Goal: Task Accomplishment & Management: Complete application form

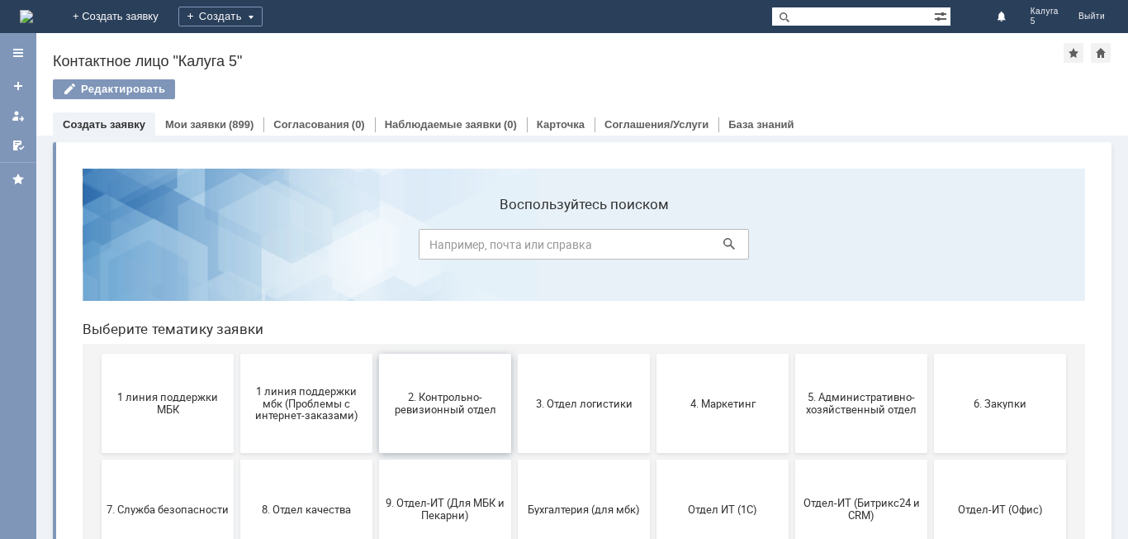
click at [461, 406] on span "2. Контрольно-ревизионный отдел" at bounding box center [445, 403] width 122 height 25
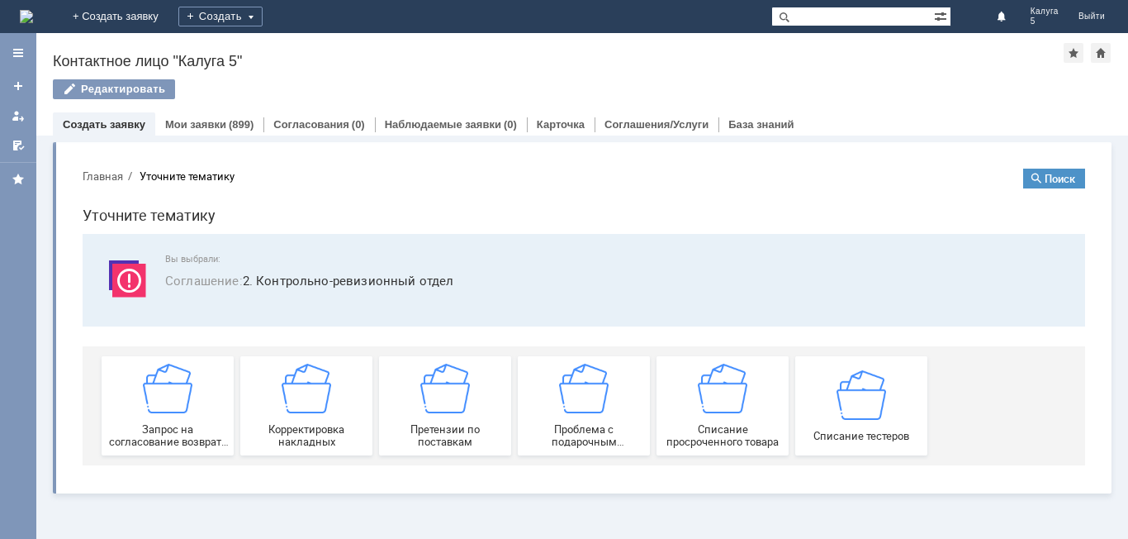
click at [461, 406] on img at bounding box center [445, 388] width 50 height 50
click at [875, 410] on img at bounding box center [862, 394] width 50 height 50
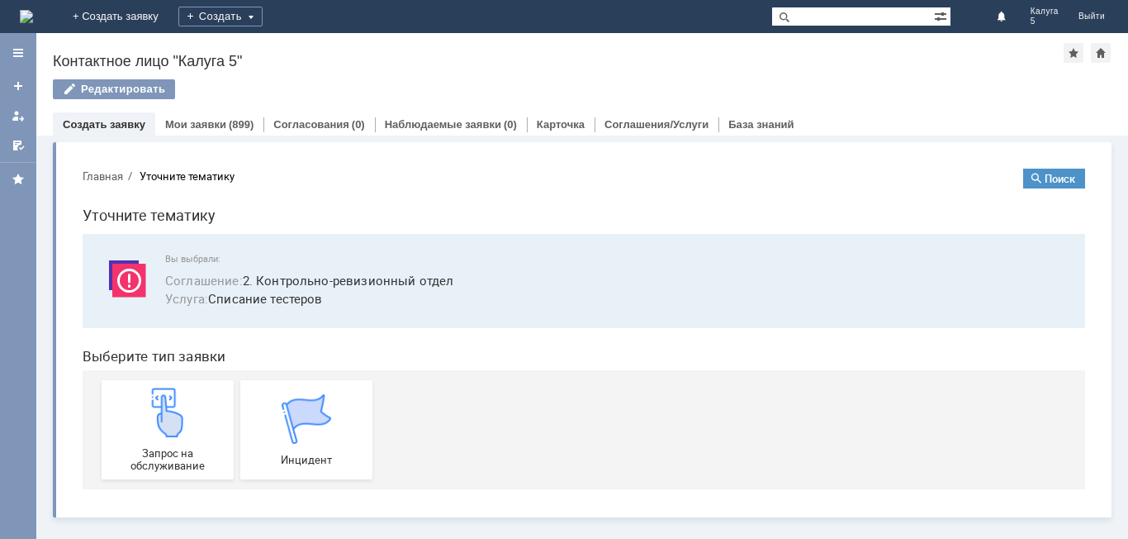
click at [875, 410] on div "Запрос на обслуживание Инцидент" at bounding box center [587, 429] width 971 height 119
click at [165, 404] on img at bounding box center [168, 412] width 50 height 50
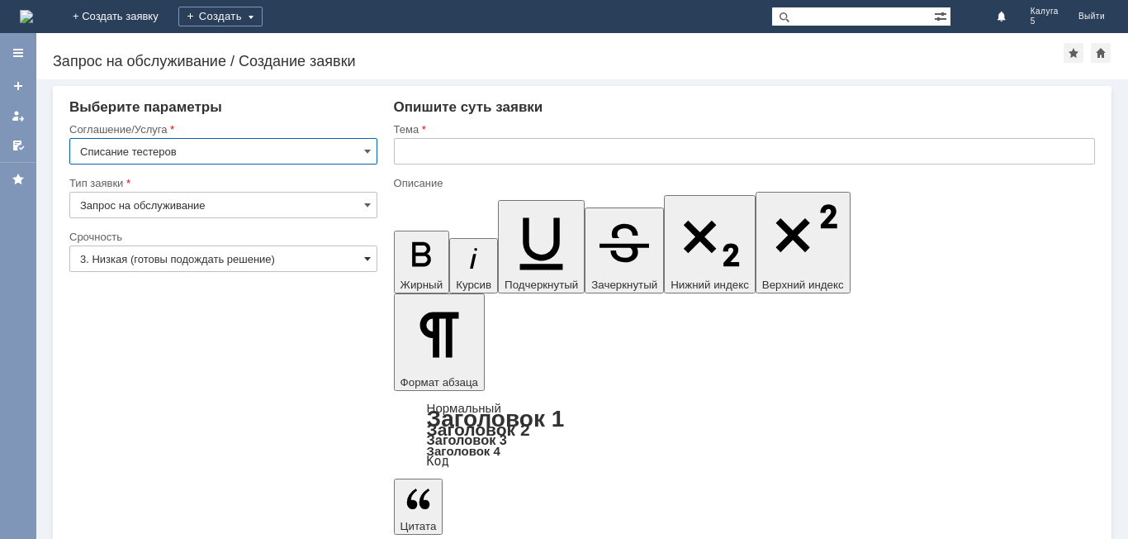
click at [366, 258] on span at bounding box center [367, 258] width 7 height 13
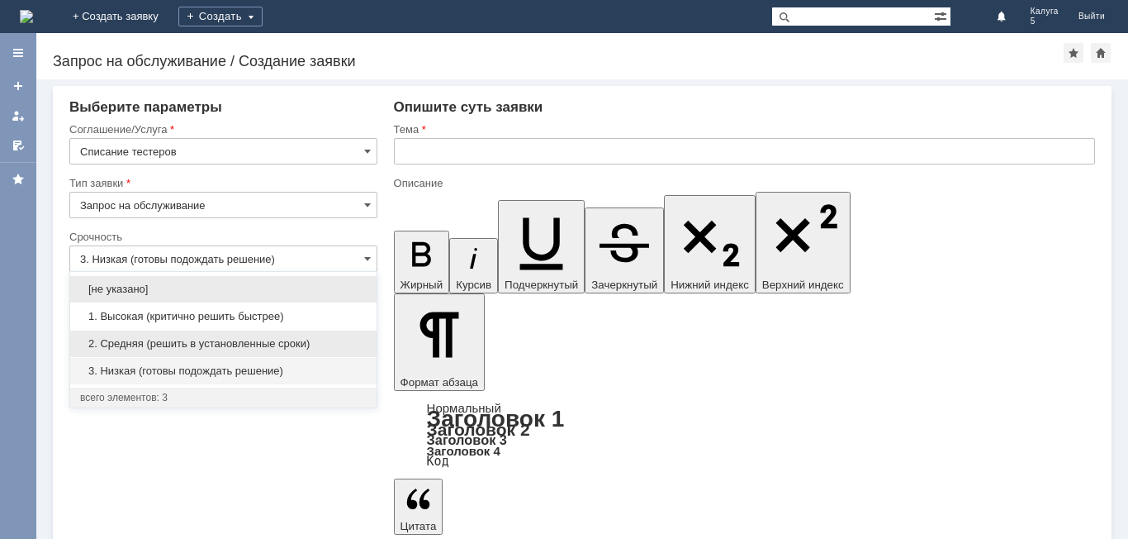
click at [217, 344] on span "2. Средняя (решить в установленные сроки)" at bounding box center [223, 343] width 287 height 13
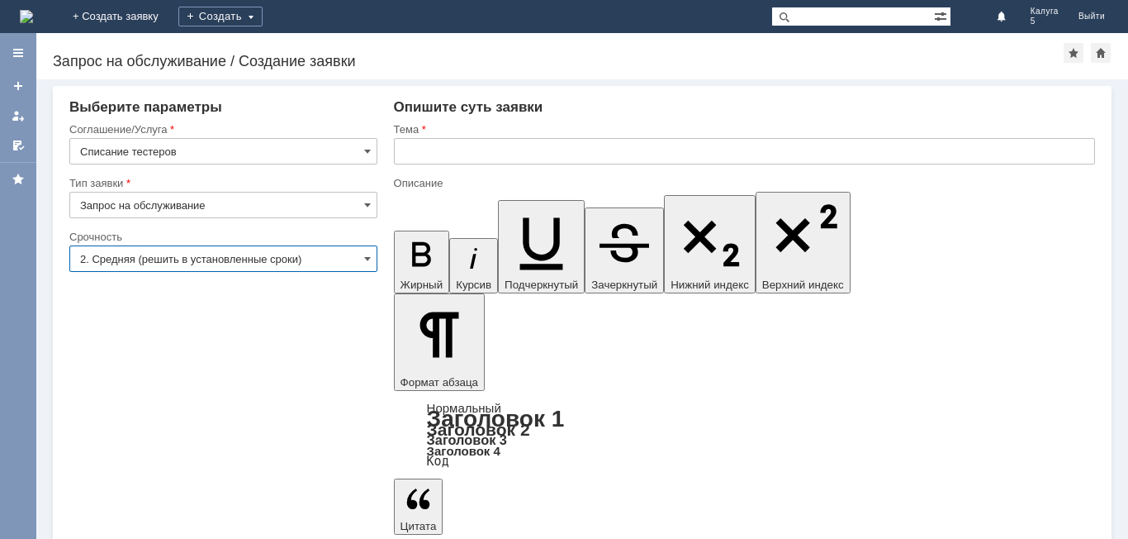
type input "2. Средняя (решить в установленные сроки)"
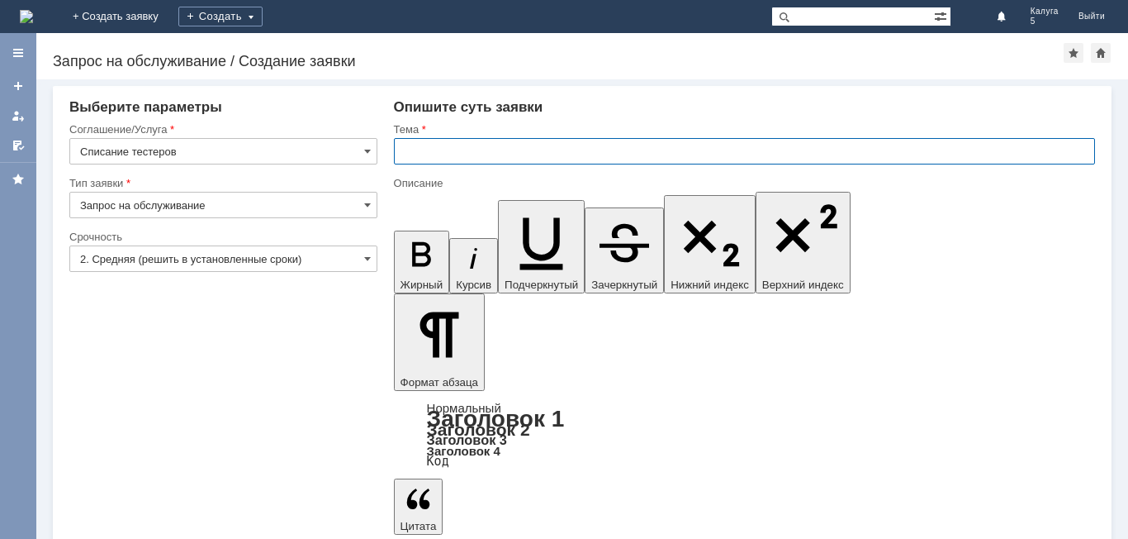
drag, startPoint x: 410, startPoint y: 156, endPoint x: 477, endPoint y: 131, distance: 72.1
click at [418, 156] on input "text" at bounding box center [744, 151] width 701 height 26
type input "Калуга 5"
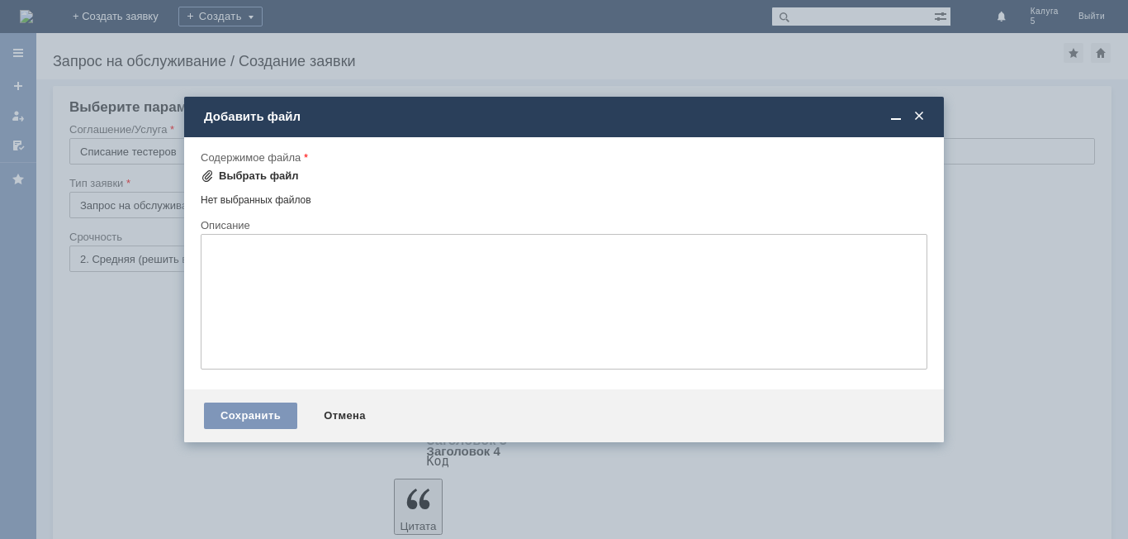
click at [245, 176] on div "Выбрать файл" at bounding box center [259, 175] width 80 height 13
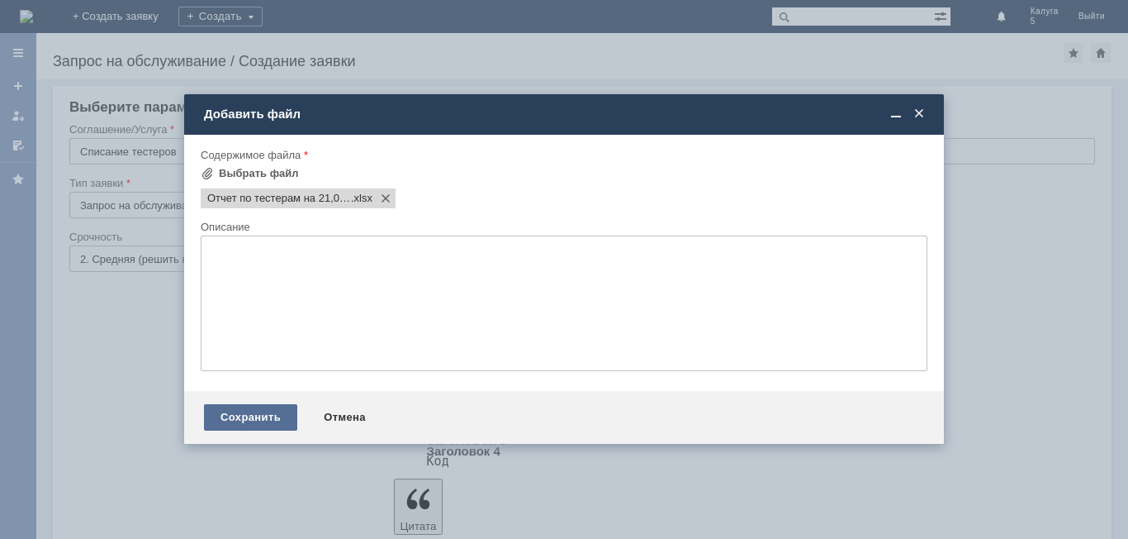
click at [243, 417] on div "Сохранить" at bounding box center [250, 417] width 93 height 26
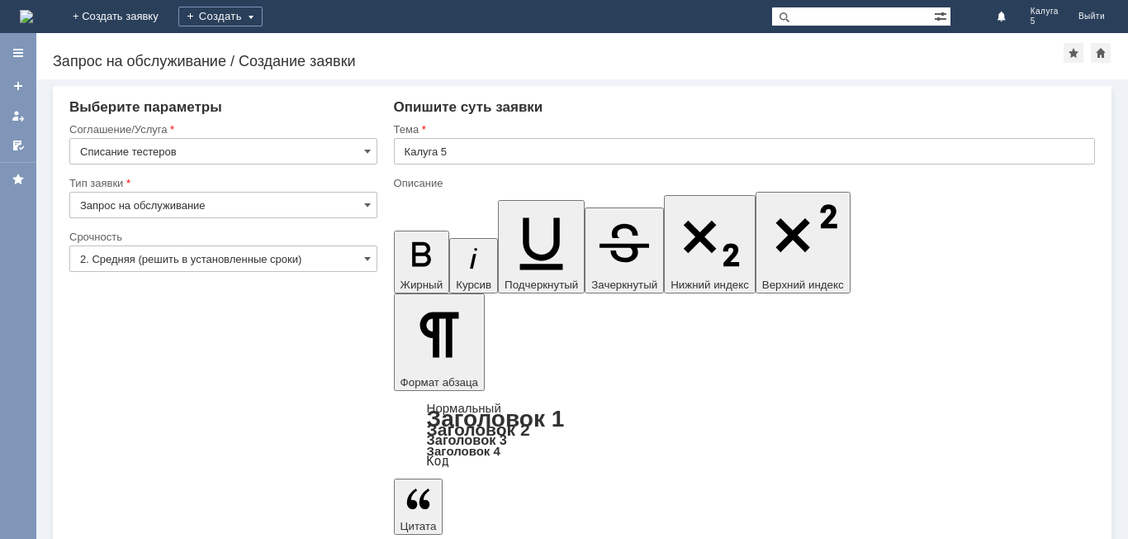
drag, startPoint x: 837, startPoint y: 383, endPoint x: 714, endPoint y: 405, distance: 124.1
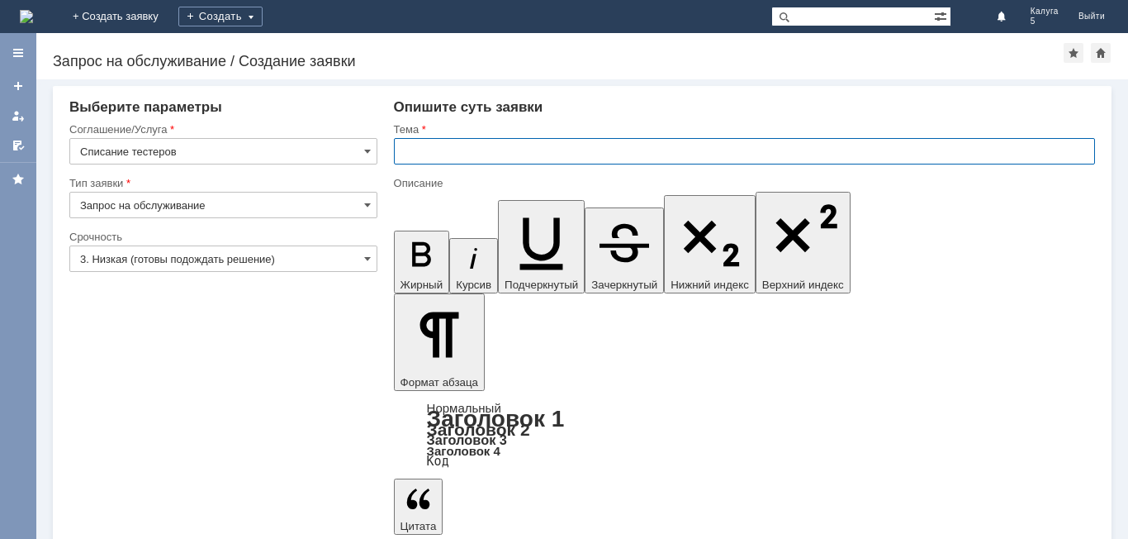
click at [434, 148] on input "text" at bounding box center [744, 151] width 701 height 26
type input "Калуга 5"
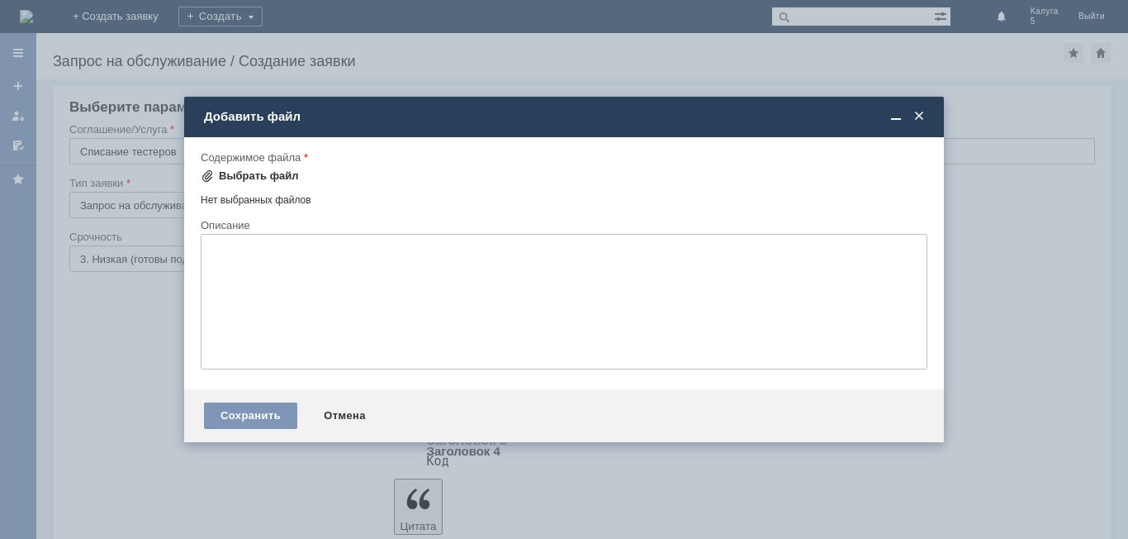
click at [241, 170] on div "Выбрать файл" at bounding box center [259, 175] width 80 height 13
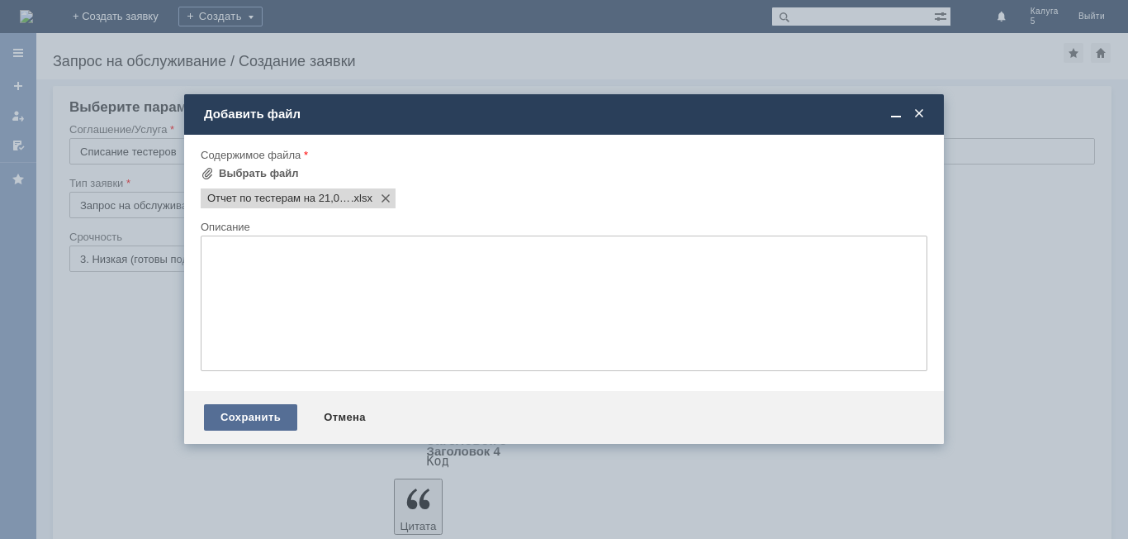
click at [251, 414] on div "Сохранить" at bounding box center [250, 417] width 93 height 26
